Goal: Information Seeking & Learning: Understand process/instructions

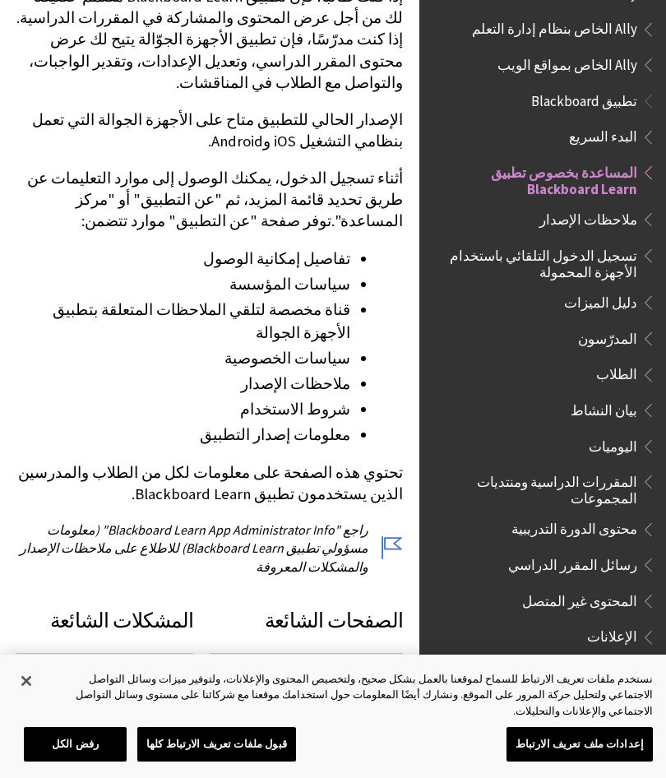
scroll to position [39, 0]
click at [538, 180] on span "المساعدة بخصوص تطبيق Blackboard Learn" at bounding box center [538, 177] width 198 height 39
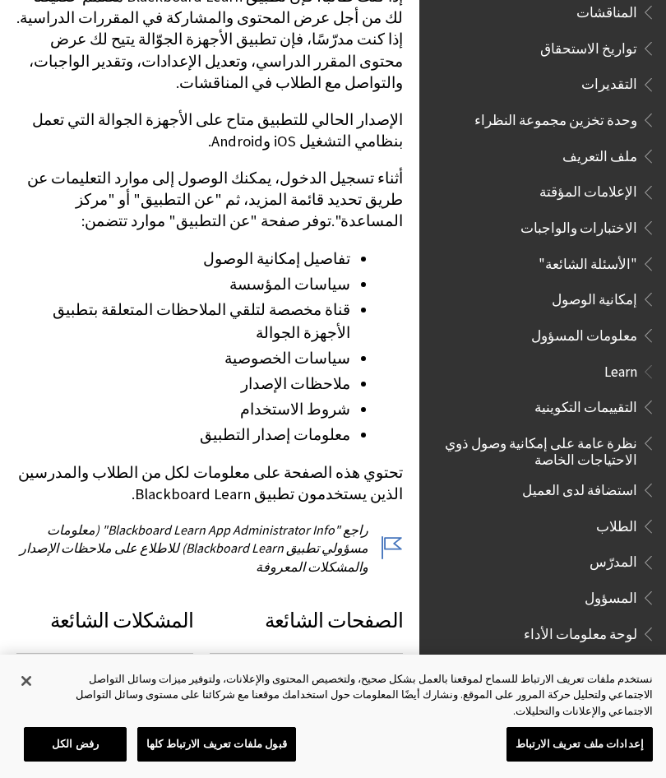
scroll to position [698, 0]
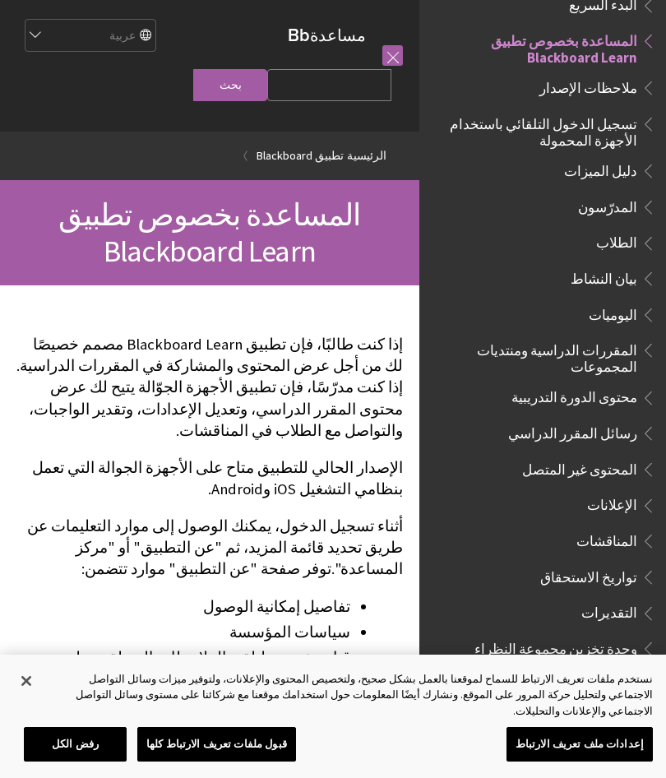
scroll to position [348, 0]
